Goal: Communication & Community: Answer question/provide support

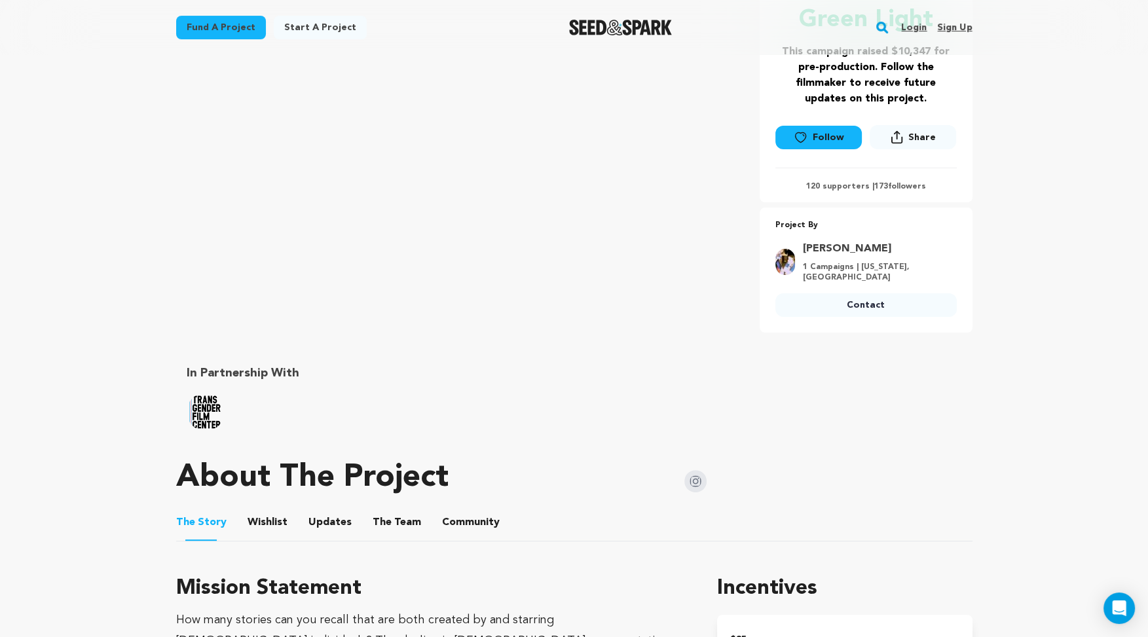
scroll to position [336, 0]
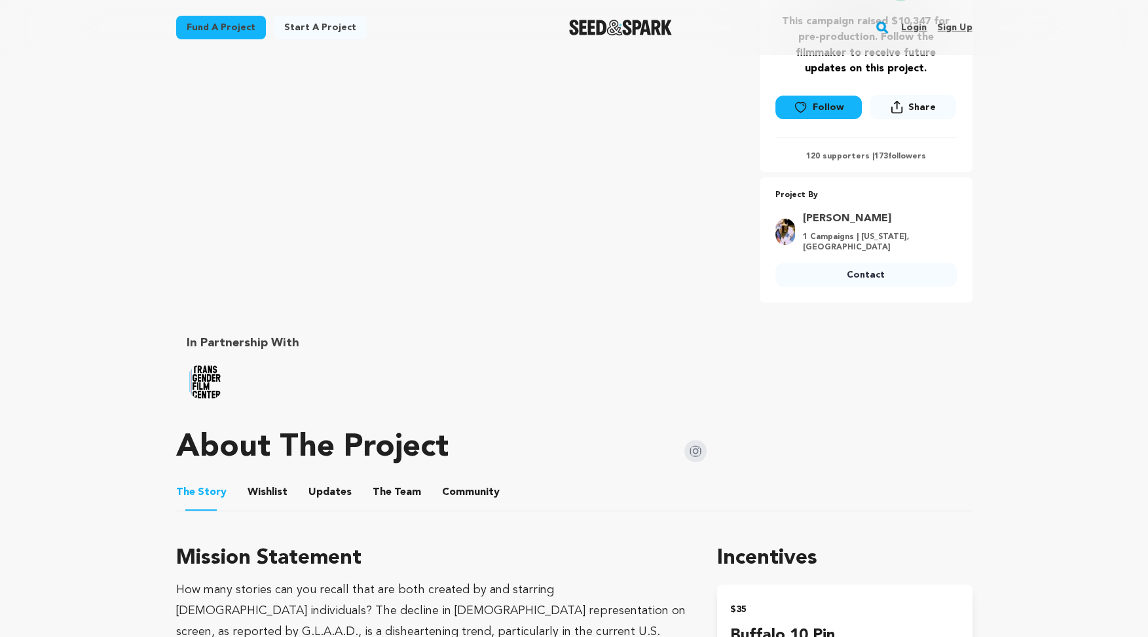
click at [914, 26] on link "Login" at bounding box center [914, 27] width 26 height 21
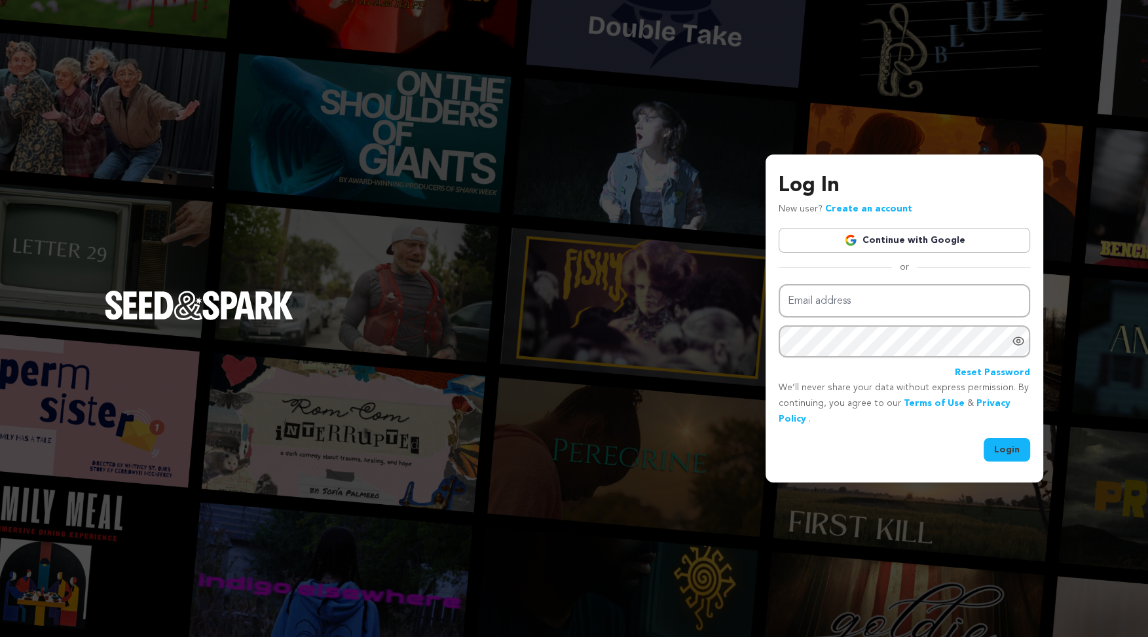
click at [878, 240] on link "Continue with Google" at bounding box center [905, 240] width 252 height 25
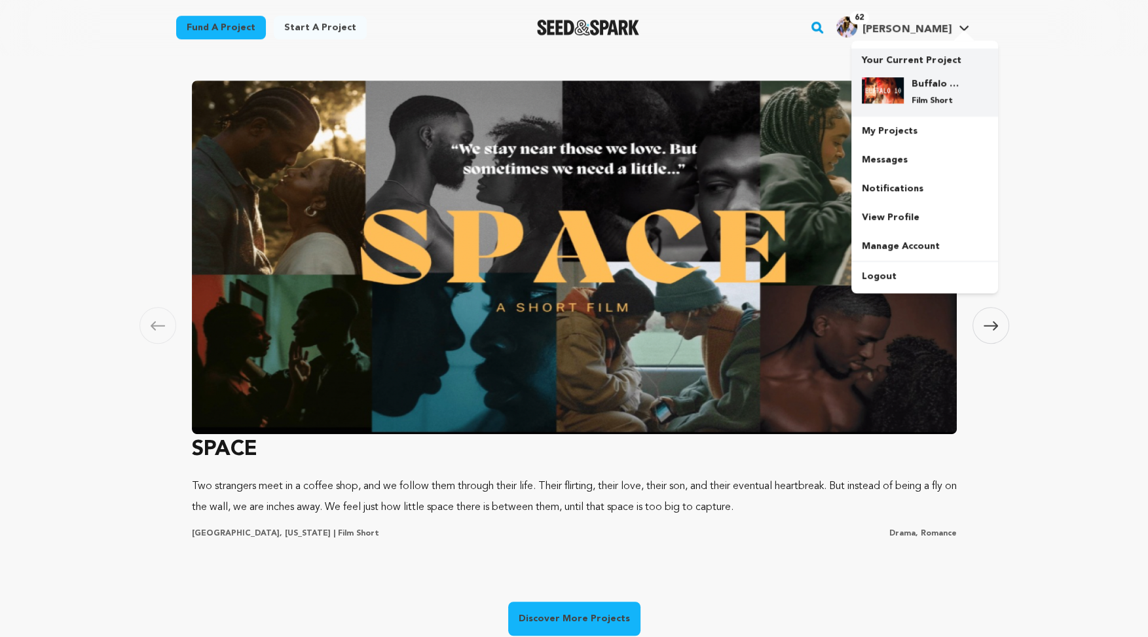
scroll to position [0, 307]
click at [923, 83] on h4 "Buffalo 10" at bounding box center [935, 83] width 47 height 13
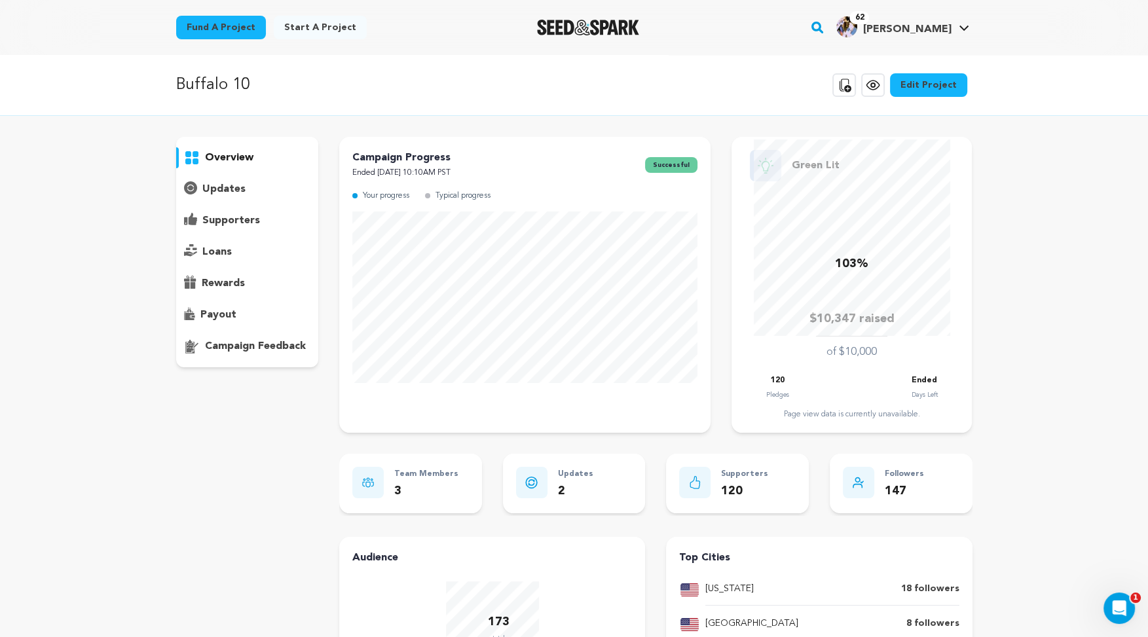
click at [238, 220] on p "supporters" at bounding box center [231, 221] width 58 height 16
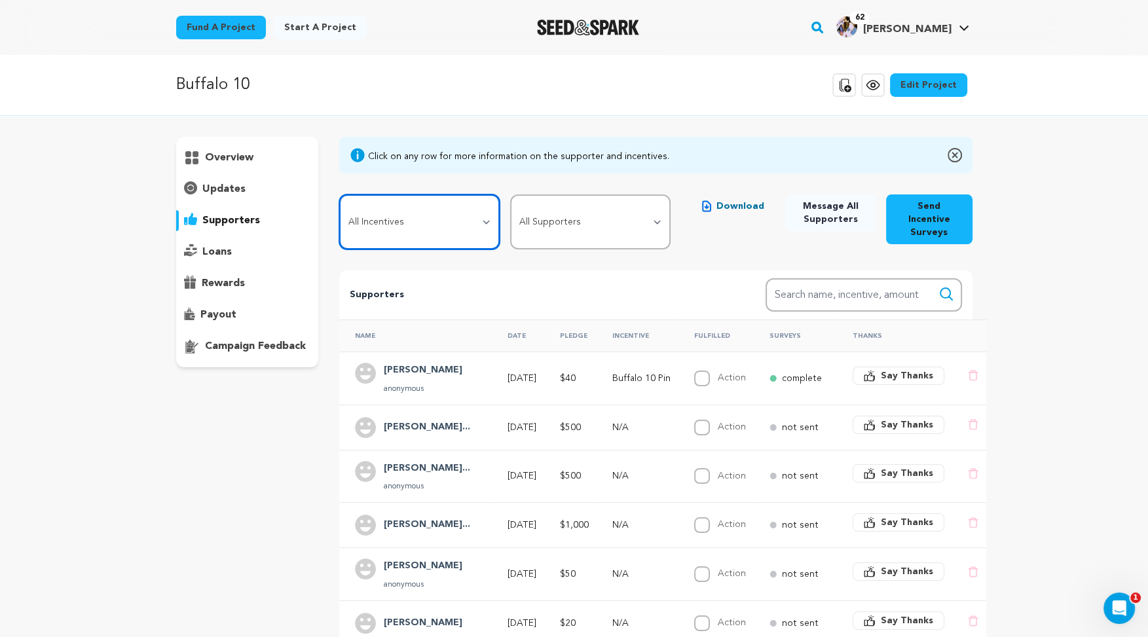
click at [450, 217] on select "All Incentives Buffalo 10 Pin Signed Glamour Portrait of Claire Special access …" at bounding box center [419, 222] width 160 height 55
select select "100160"
click at [339, 195] on select "All Incentives Buffalo 10 Pin Signed Glamour Portrait of Claire Special access …" at bounding box center [419, 222] width 160 height 55
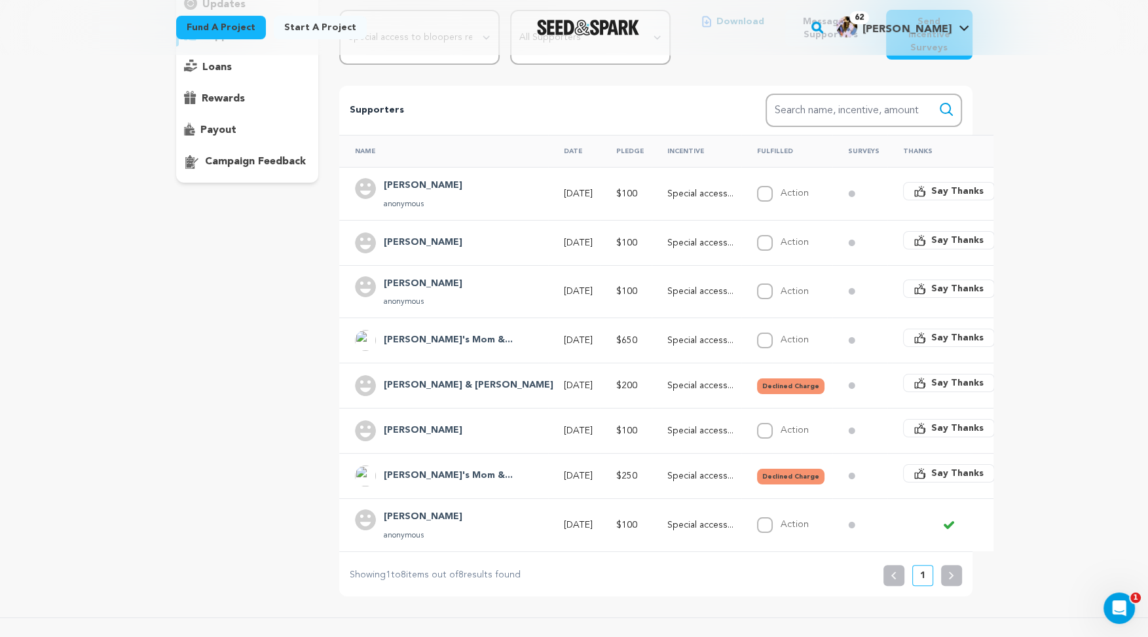
scroll to position [182, 0]
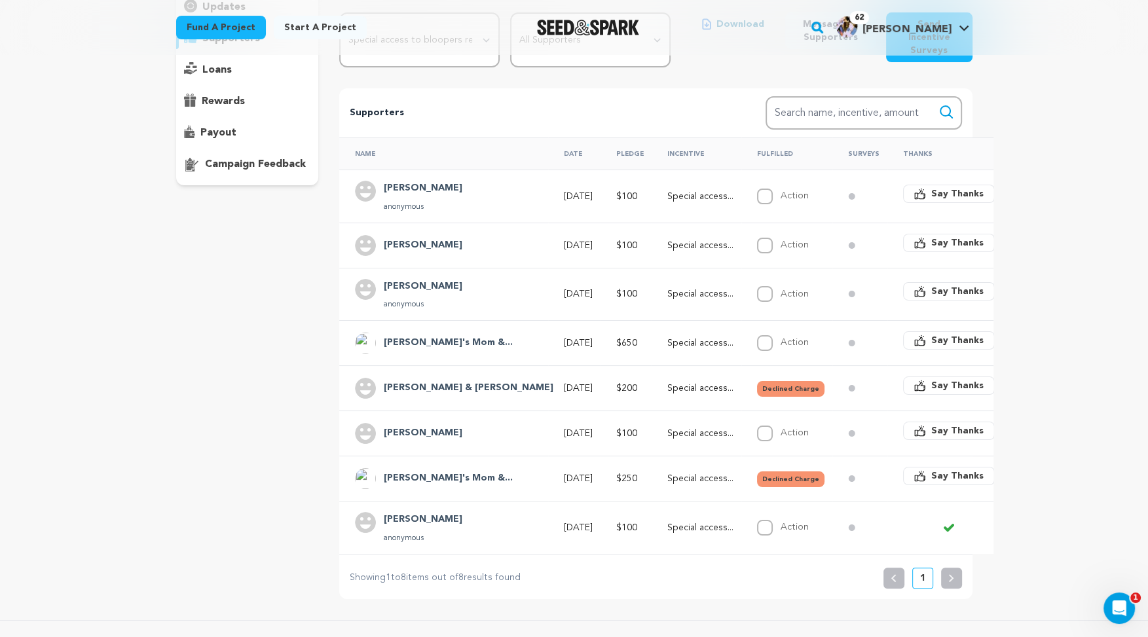
click at [413, 235] on div "Lena Proctor" at bounding box center [423, 245] width 94 height 21
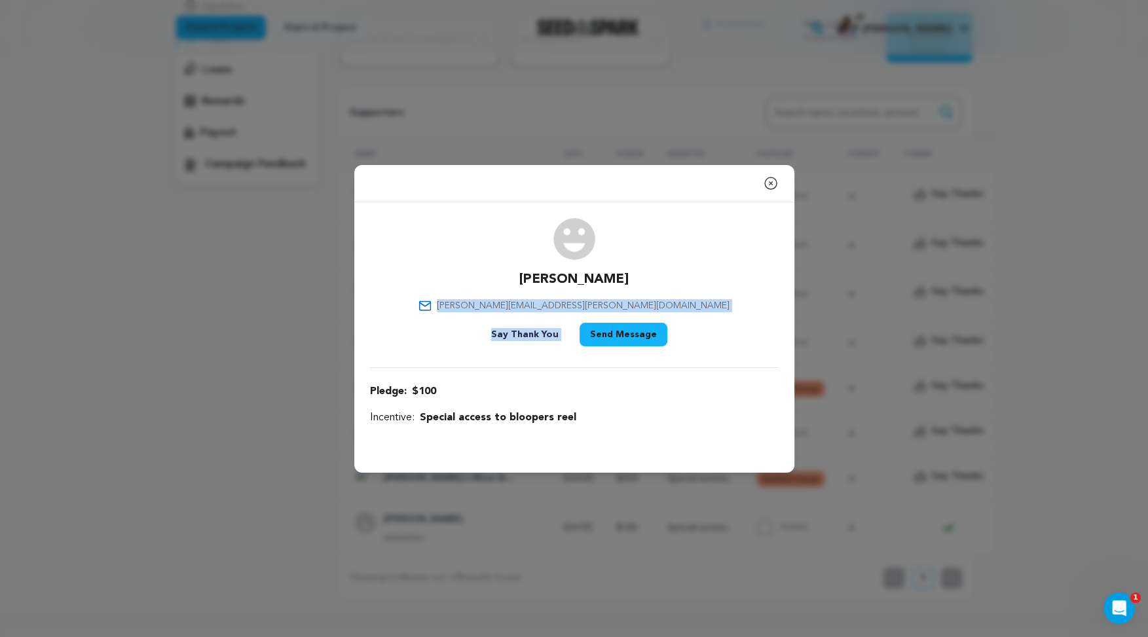
drag, startPoint x: 643, startPoint y: 299, endPoint x: 666, endPoint y: 308, distance: 24.1
click at [683, 310] on div "Lena Proctor lena.n.proctor@gmail.com Say Thank You Send Message" at bounding box center [574, 285] width 409 height 134
drag, startPoint x: 630, startPoint y: 306, endPoint x: 561, endPoint y: 307, distance: 68.8
click at [630, 306] on span "lena.n.proctor@gmail.com" at bounding box center [583, 305] width 293 height 13
drag, startPoint x: 530, startPoint y: 306, endPoint x: 654, endPoint y: 307, distance: 124.5
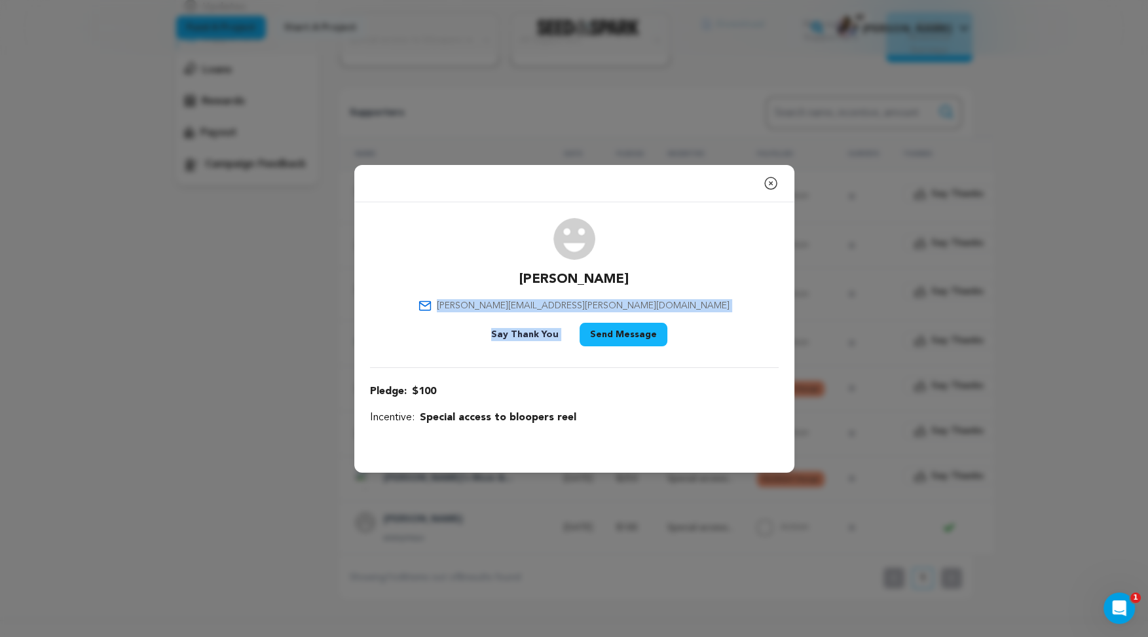
click at [654, 307] on div "Lena Proctor lena.n.proctor@gmail.com Say Thank You Send Message" at bounding box center [574, 285] width 409 height 134
drag, startPoint x: 641, startPoint y: 303, endPoint x: 522, endPoint y: 295, distance: 118.8
click at [522, 295] on div "Lena Proctor lena.n.proctor@gmail.com Say Thank You Send Message" at bounding box center [574, 285] width 409 height 134
copy span "lena.n.proctor@gmail.com"
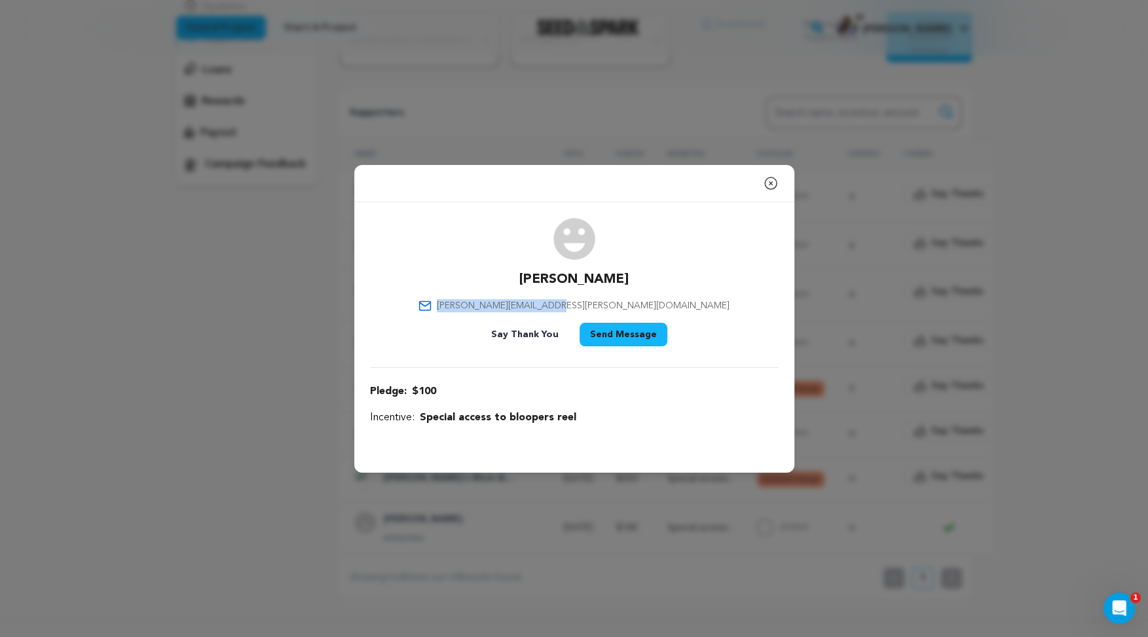
click at [768, 176] on icon "button" at bounding box center [771, 184] width 16 height 16
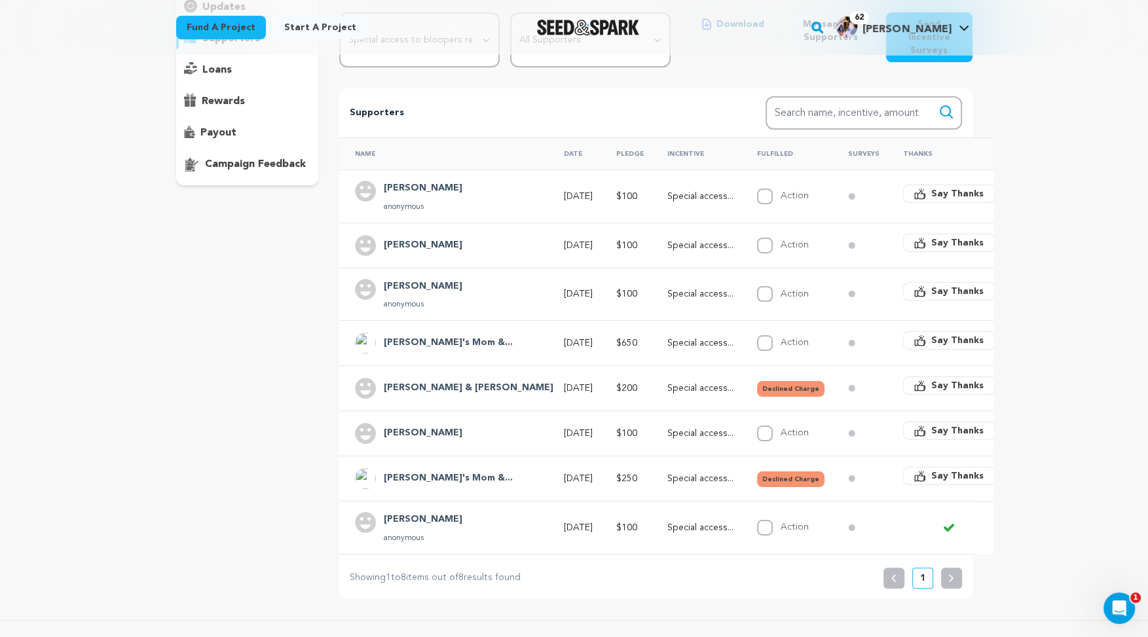
click at [548, 183] on td "Jan 7, 2025" at bounding box center [574, 196] width 52 height 53
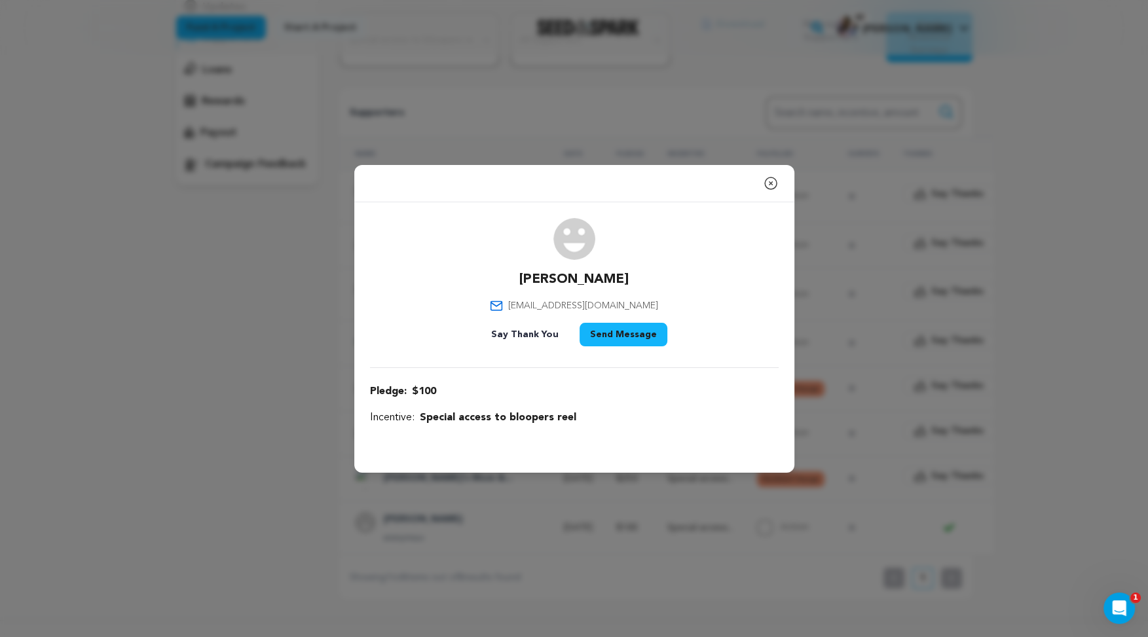
click at [272, 267] on div "Close modal Jake jacobmink@gmail.com $100" at bounding box center [574, 318] width 1148 height 637
drag, startPoint x: 309, startPoint y: 301, endPoint x: 478, endPoint y: 288, distance: 170.1
click at [308, 301] on div "Close modal Jake jacobmink@gmail.com $100" at bounding box center [574, 318] width 1148 height 637
click at [778, 187] on div "Close modal" at bounding box center [574, 183] width 440 height 37
click at [773, 185] on icon "button" at bounding box center [771, 184] width 16 height 16
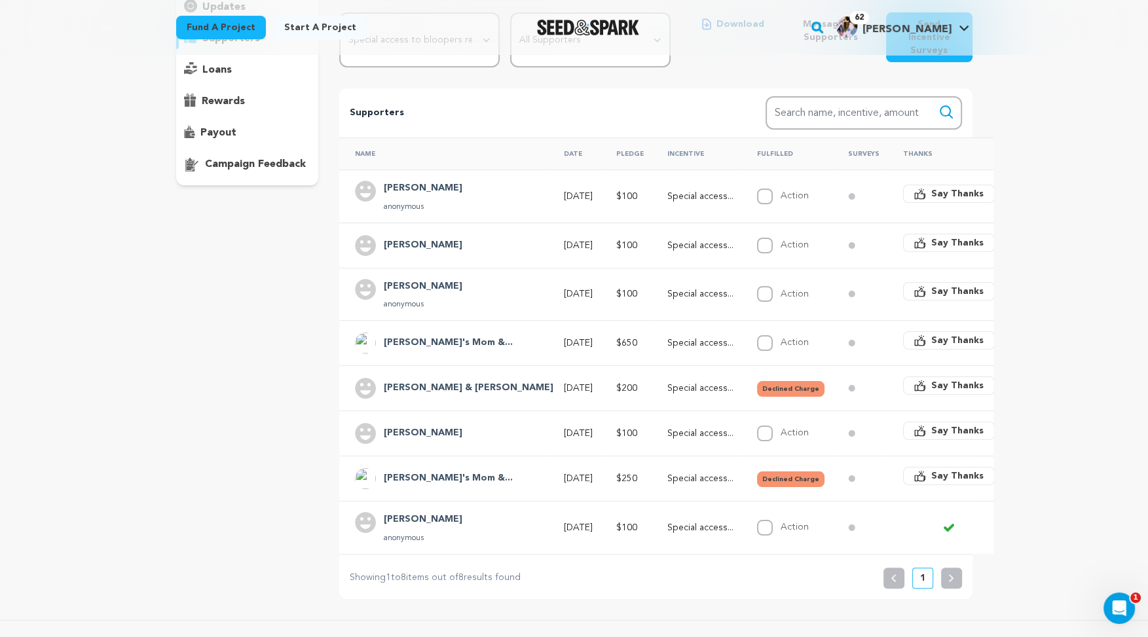
click at [548, 381] on td "Nov 18, 2024" at bounding box center [574, 388] width 52 height 45
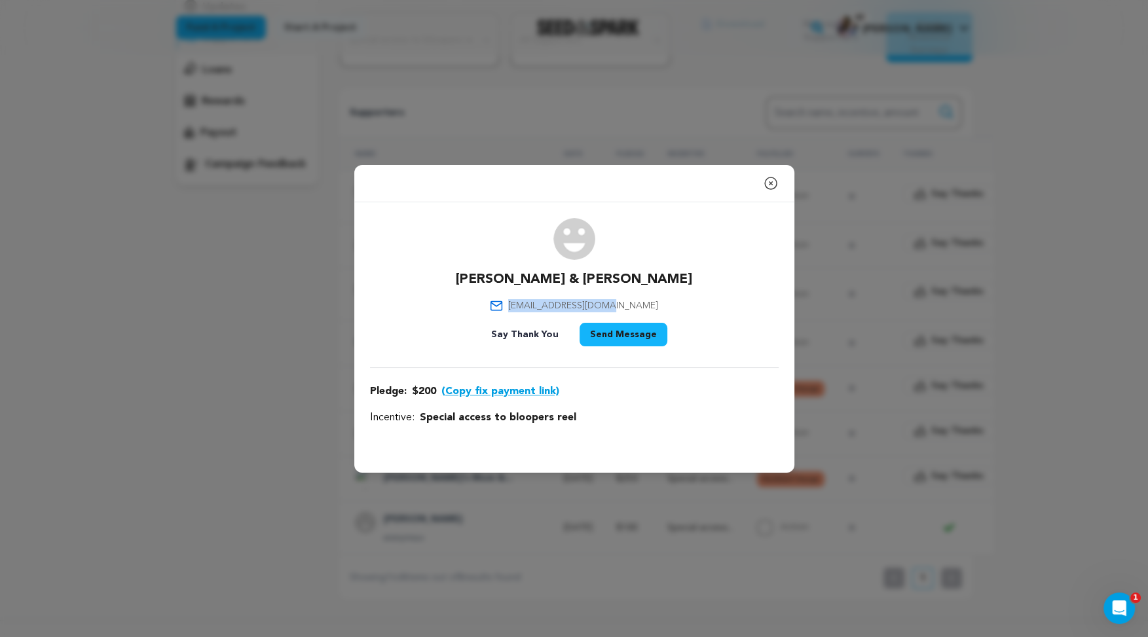
drag, startPoint x: 541, startPoint y: 307, endPoint x: 635, endPoint y: 303, distance: 94.4
click at [635, 303] on div "Alice & Roger alicerog@netsync.net Say Thank You Send Message" at bounding box center [574, 285] width 409 height 134
copy span "alicerog@netsync.net"
click at [518, 125] on div "Close modal Alice & Roger alicerog@netsync.net" at bounding box center [574, 318] width 1148 height 637
click at [766, 183] on icon "button" at bounding box center [771, 184] width 16 height 16
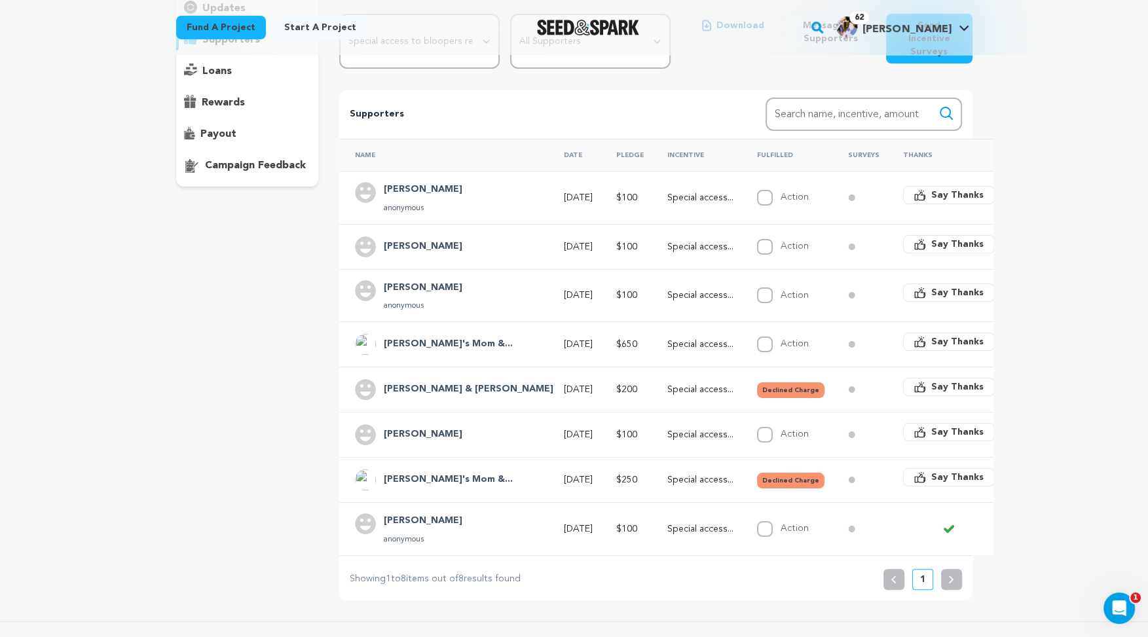
scroll to position [204, 0]
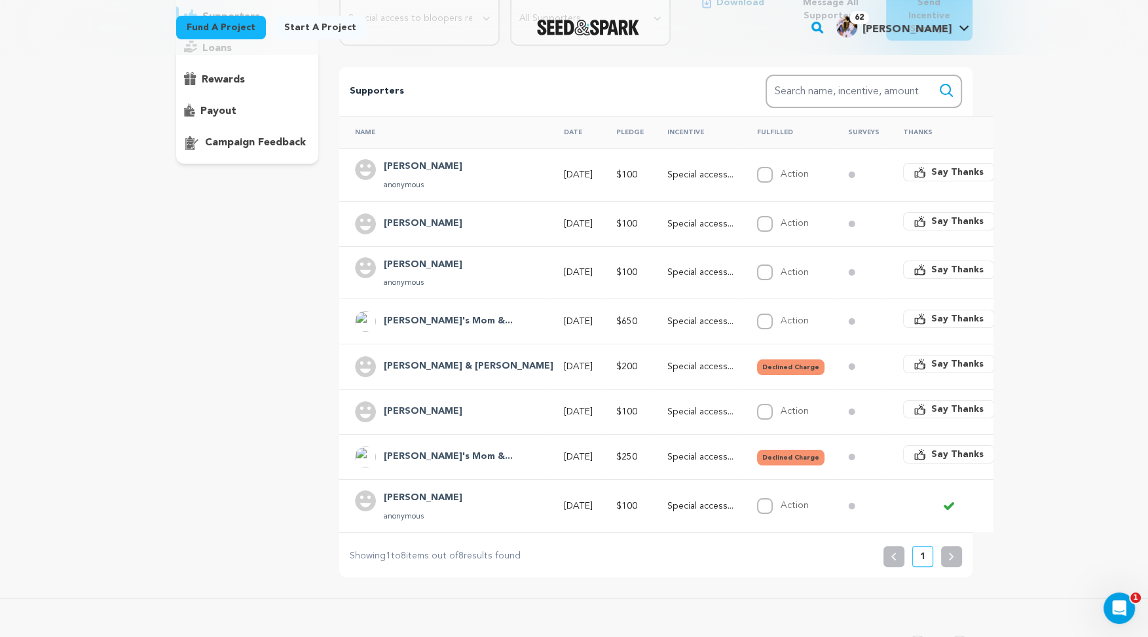
click at [436, 404] on h4 "Brian Lemieux" at bounding box center [423, 412] width 79 height 16
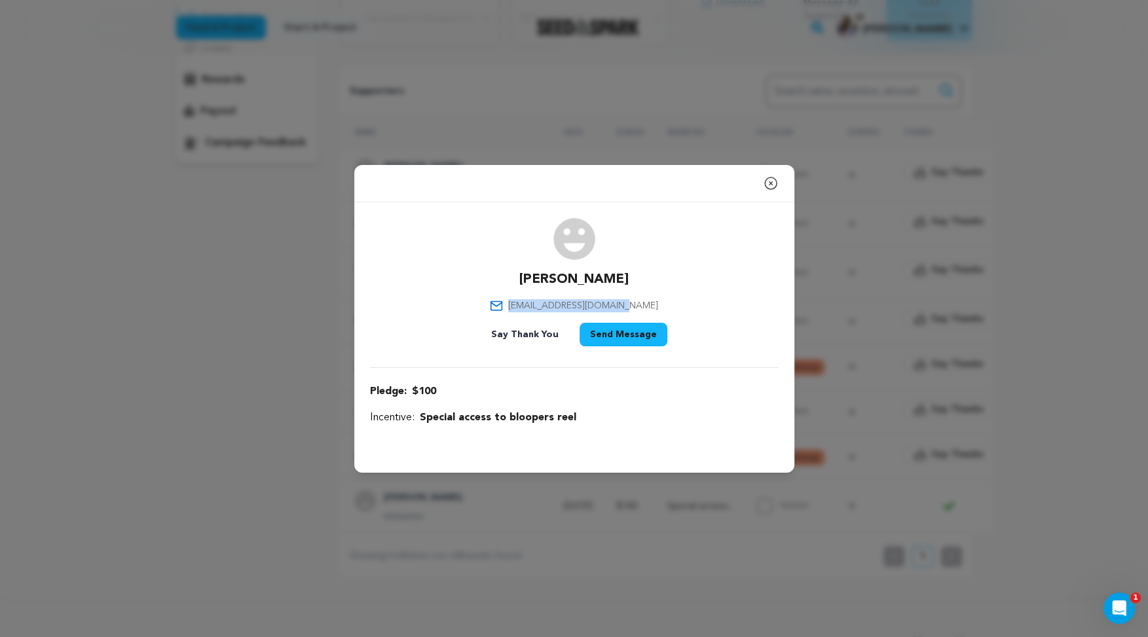
drag, startPoint x: 531, startPoint y: 305, endPoint x: 646, endPoint y: 304, distance: 115.3
click at [646, 304] on div "Brian Lemieux brianjlemieux@gmail.com Say Thank You Send Message" at bounding box center [574, 285] width 409 height 134
copy span "brianjlemieux@gmail.com"
click at [900, 278] on div "Close modal Brian Lemieux brianjlemieux@gmail.com" at bounding box center [574, 318] width 1148 height 637
click at [778, 183] on div "Close modal" at bounding box center [574, 183] width 440 height 37
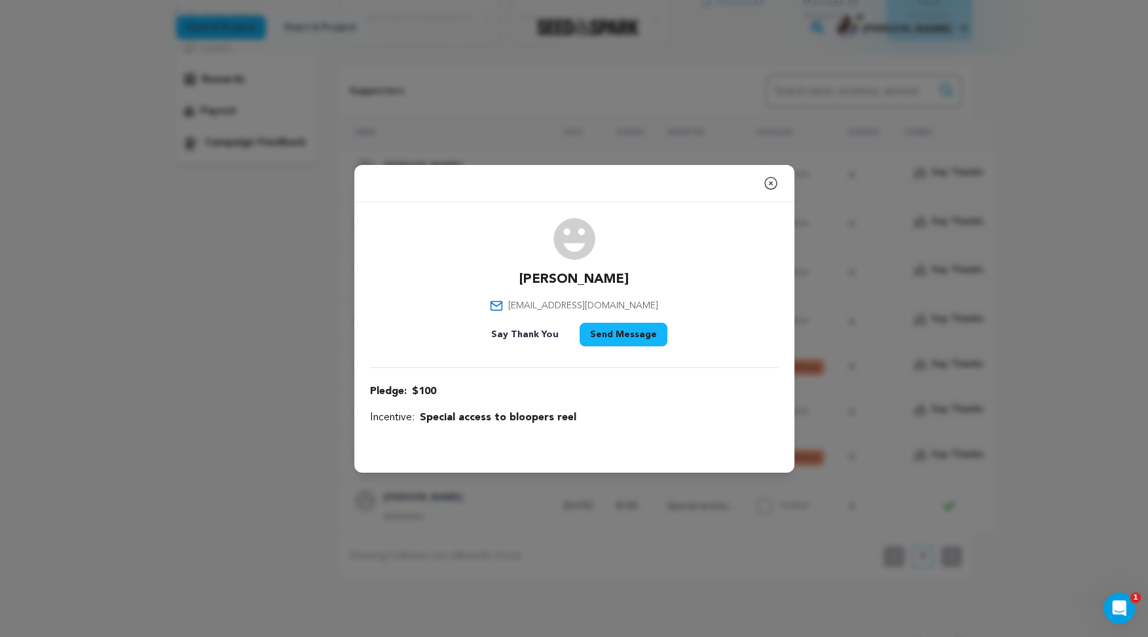
click at [774, 183] on icon "button" at bounding box center [771, 184] width 16 height 16
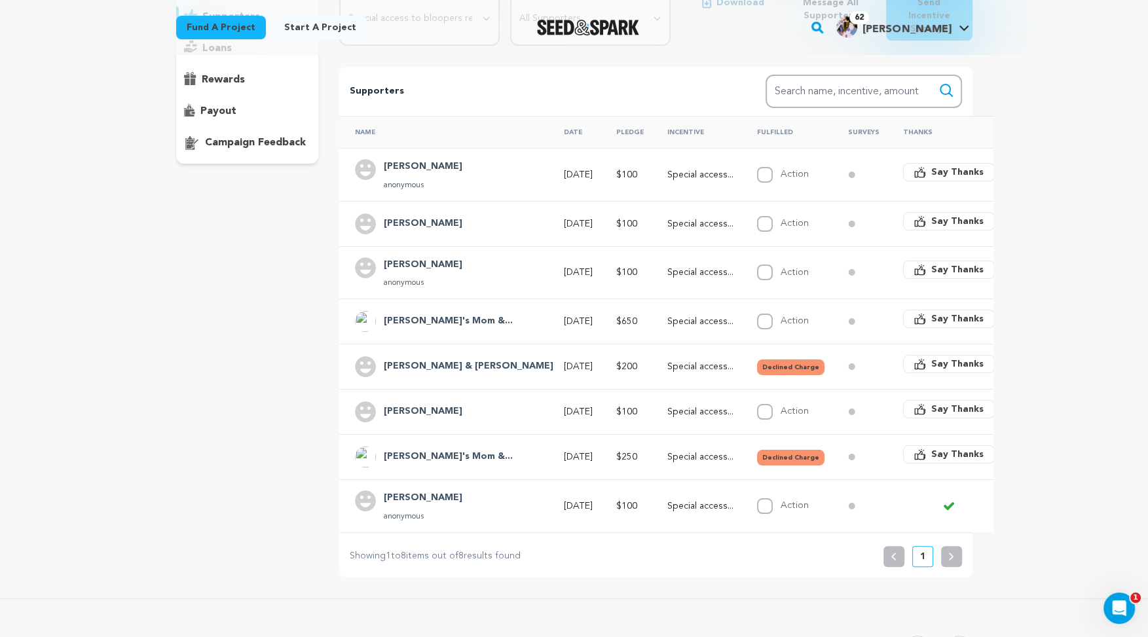
click at [441, 491] on div "Ed Brodka anonymous" at bounding box center [447, 506] width 185 height 31
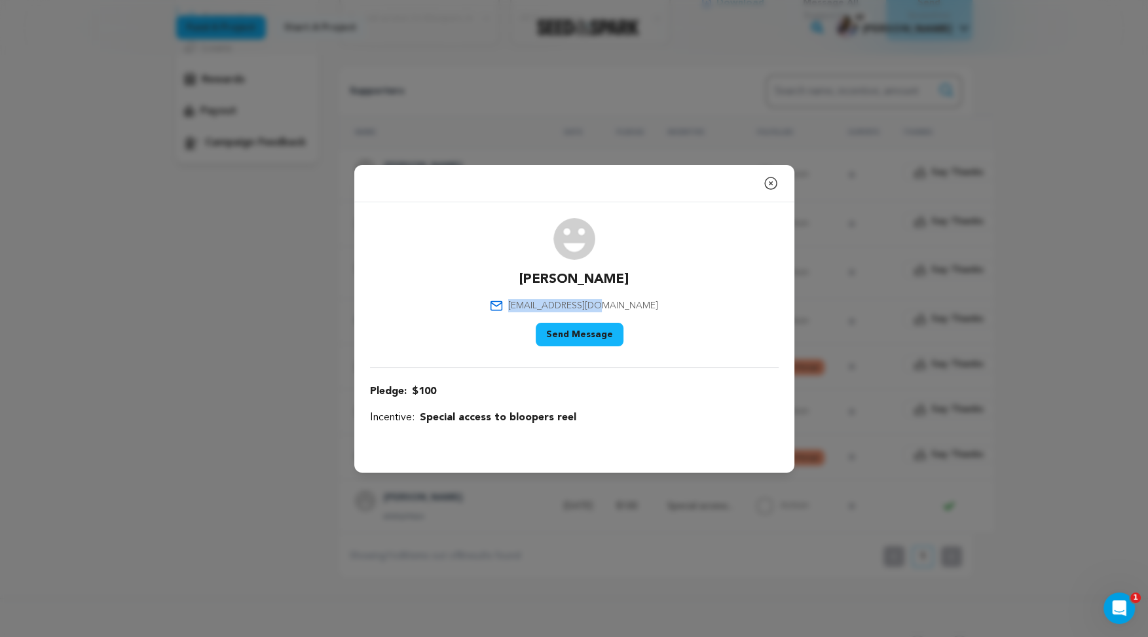
drag, startPoint x: 541, startPoint y: 305, endPoint x: 626, endPoint y: 304, distance: 84.5
click at [626, 304] on div "Ed Brodka brodka@buffalo.edu Say Thank You Send Message" at bounding box center [574, 285] width 409 height 134
copy span "brodka@buffalo.edu"
